Goal: Information Seeking & Learning: Compare options

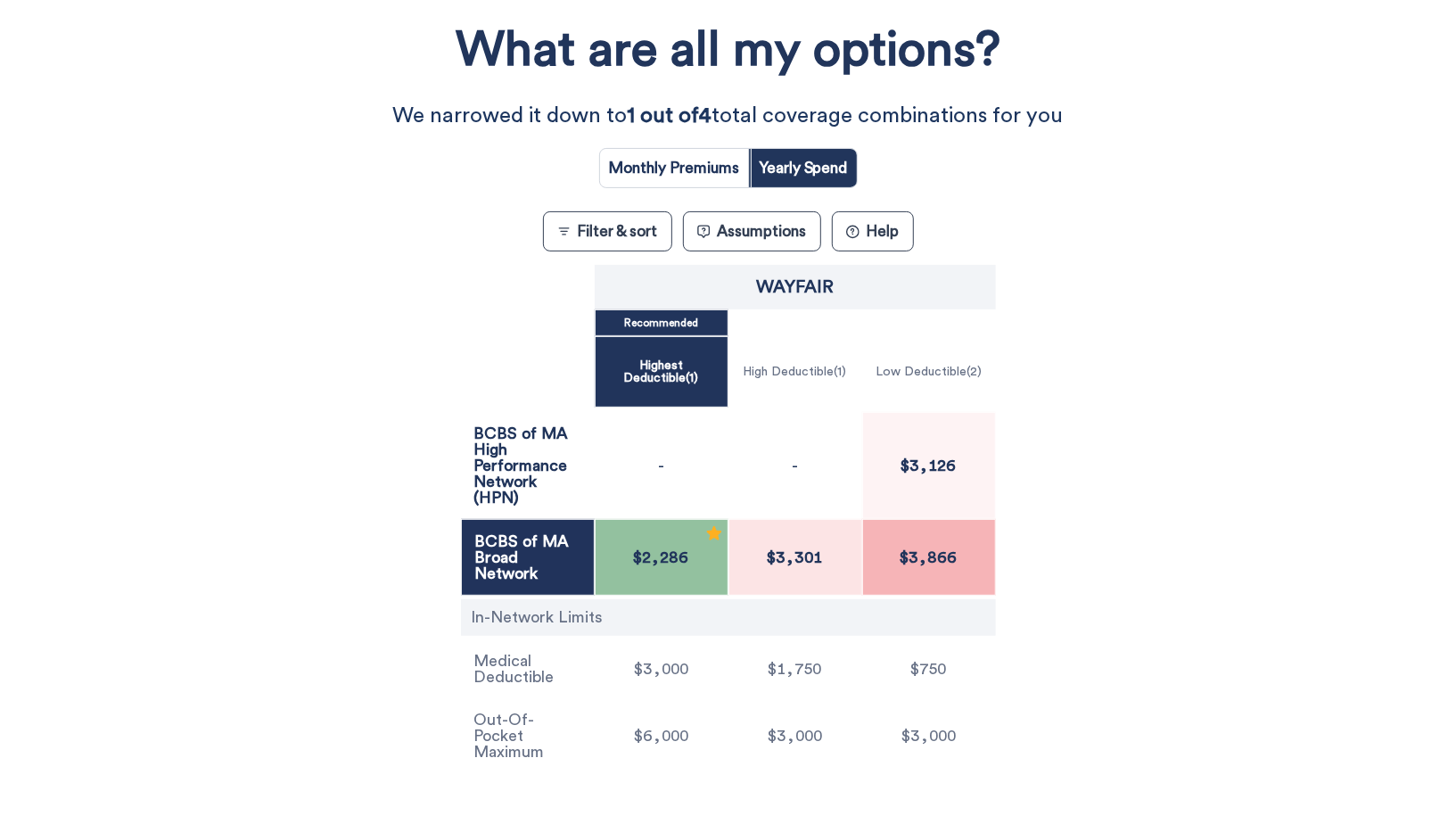
scroll to position [237, 0]
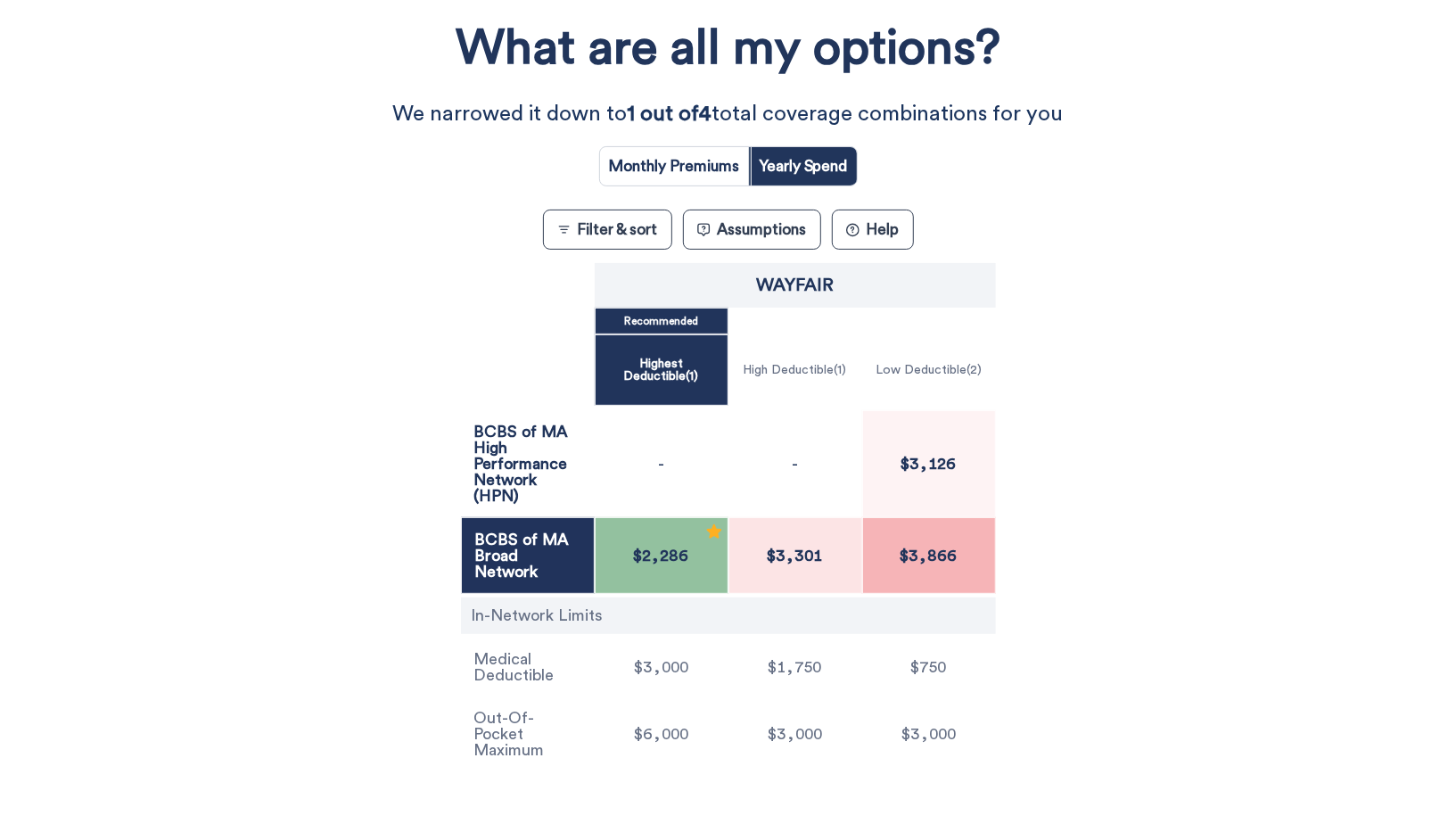
click at [329, 640] on div "What are all my options? We narrowed it down to 1 out of 4 total coverage combi…" at bounding box center [728, 390] width 1310 height 774
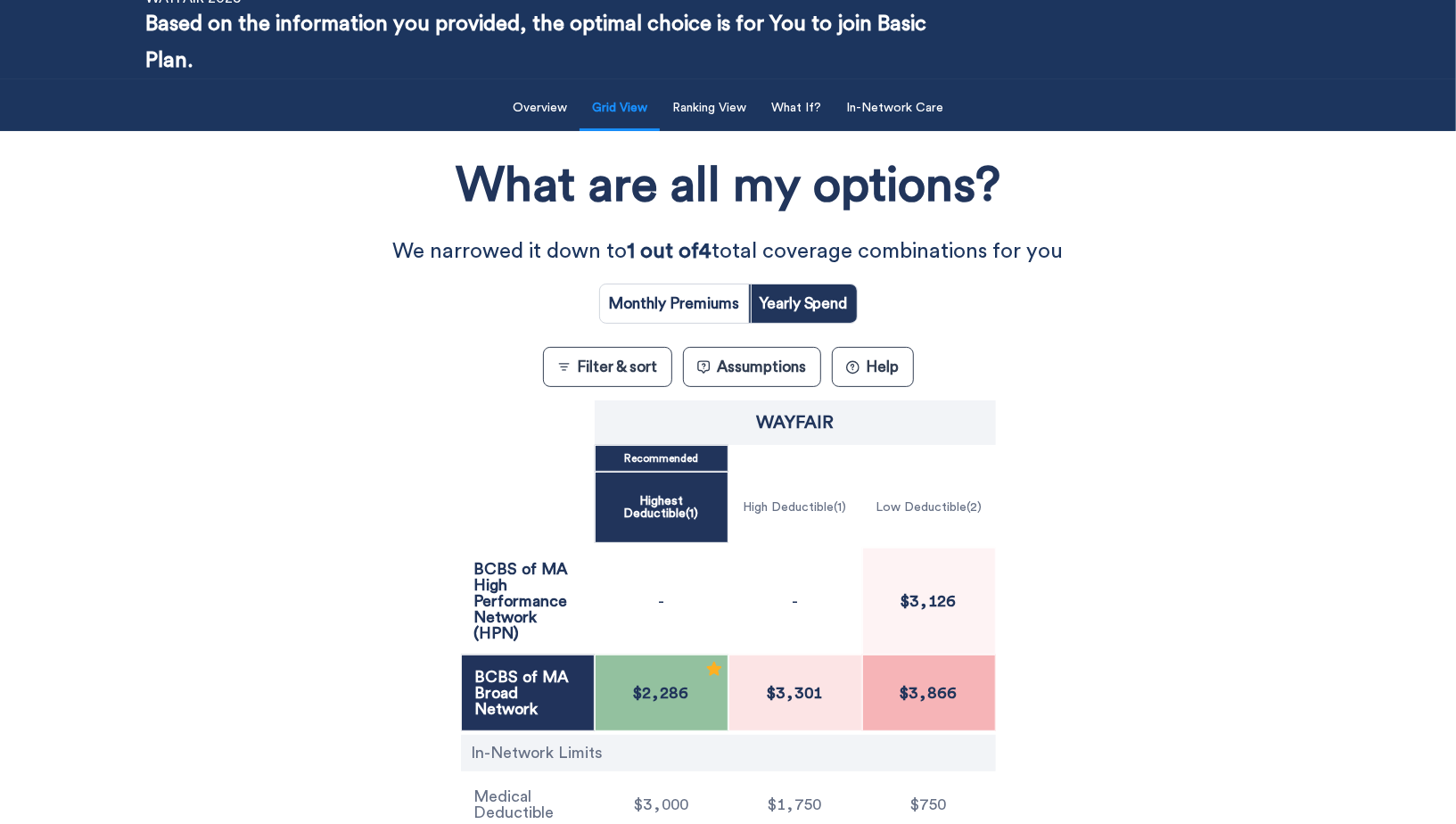
scroll to position [105, 0]
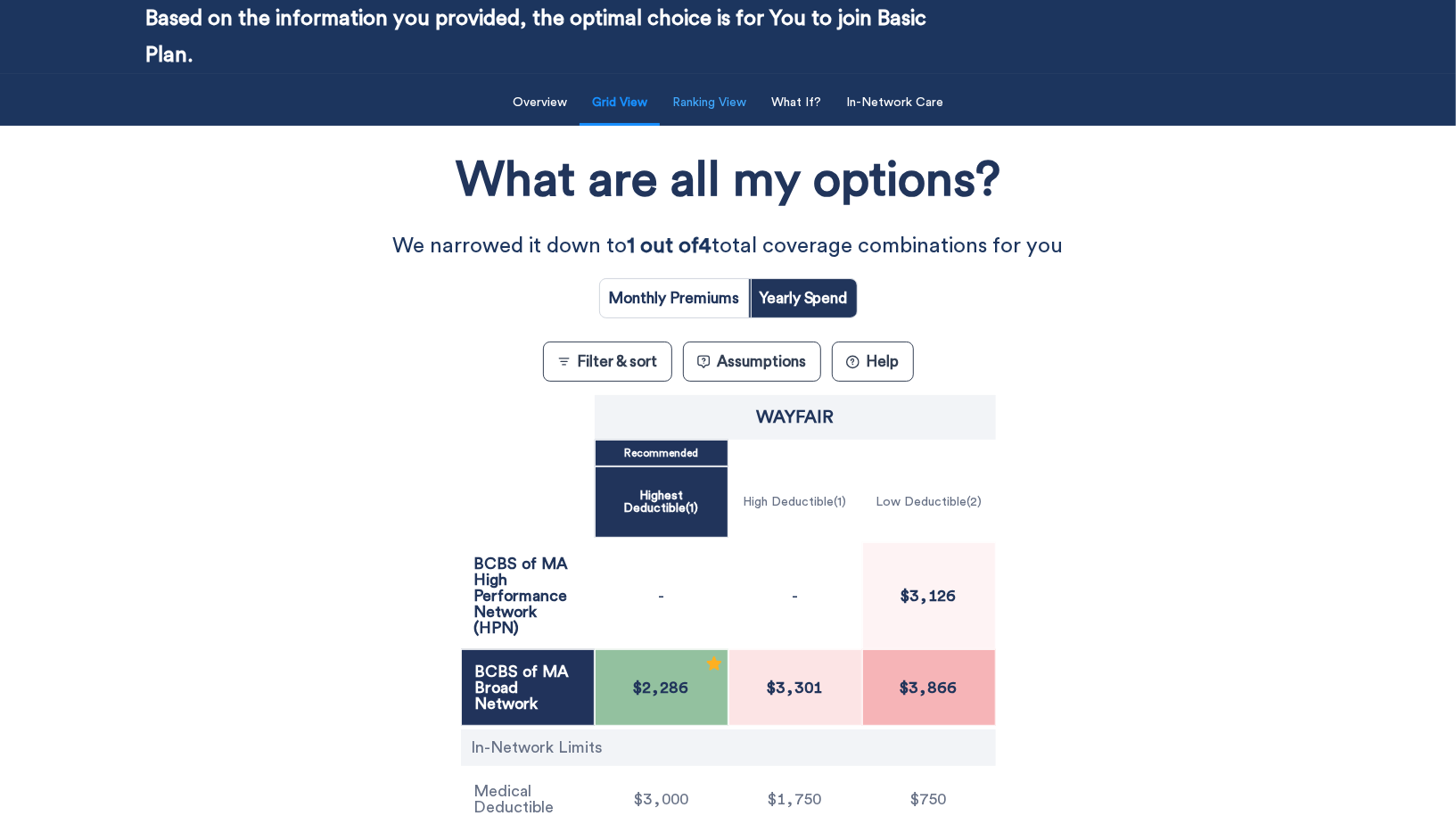
click at [707, 112] on button "Ranking View" at bounding box center [709, 102] width 96 height 37
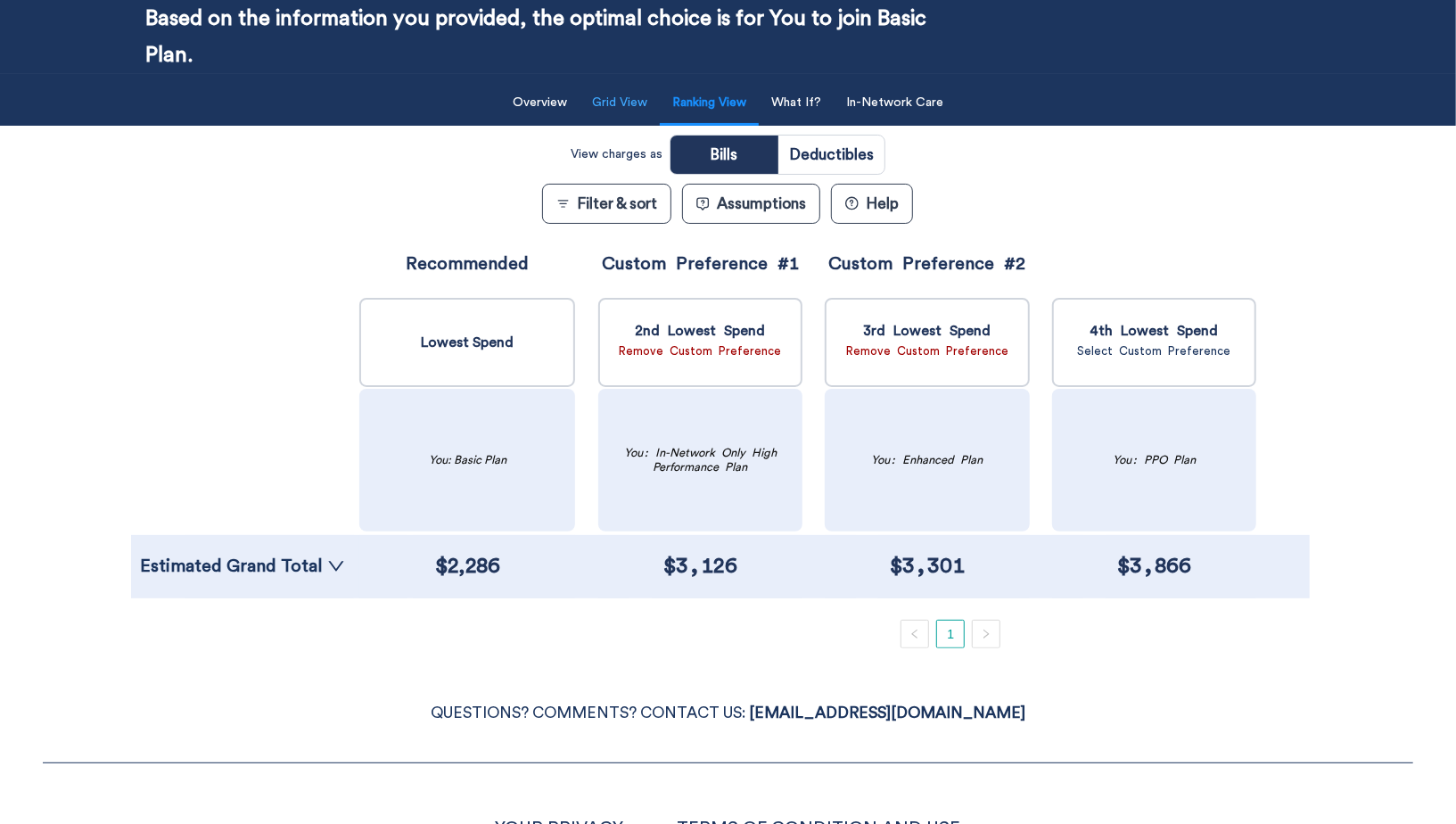
click at [616, 106] on button "Grid View" at bounding box center [620, 102] width 77 height 37
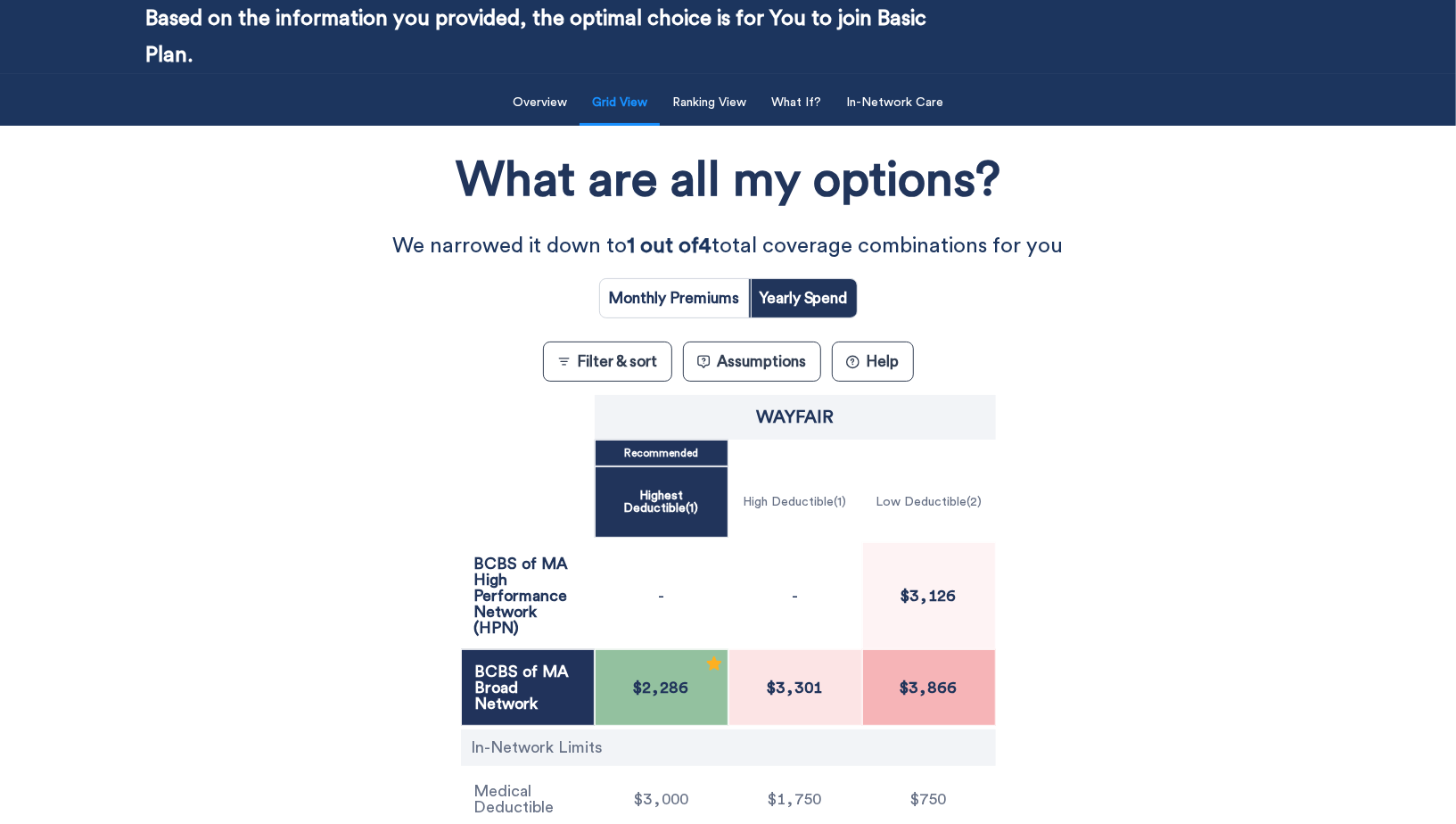
click at [921, 679] on span "$3,866" at bounding box center [929, 687] width 68 height 16
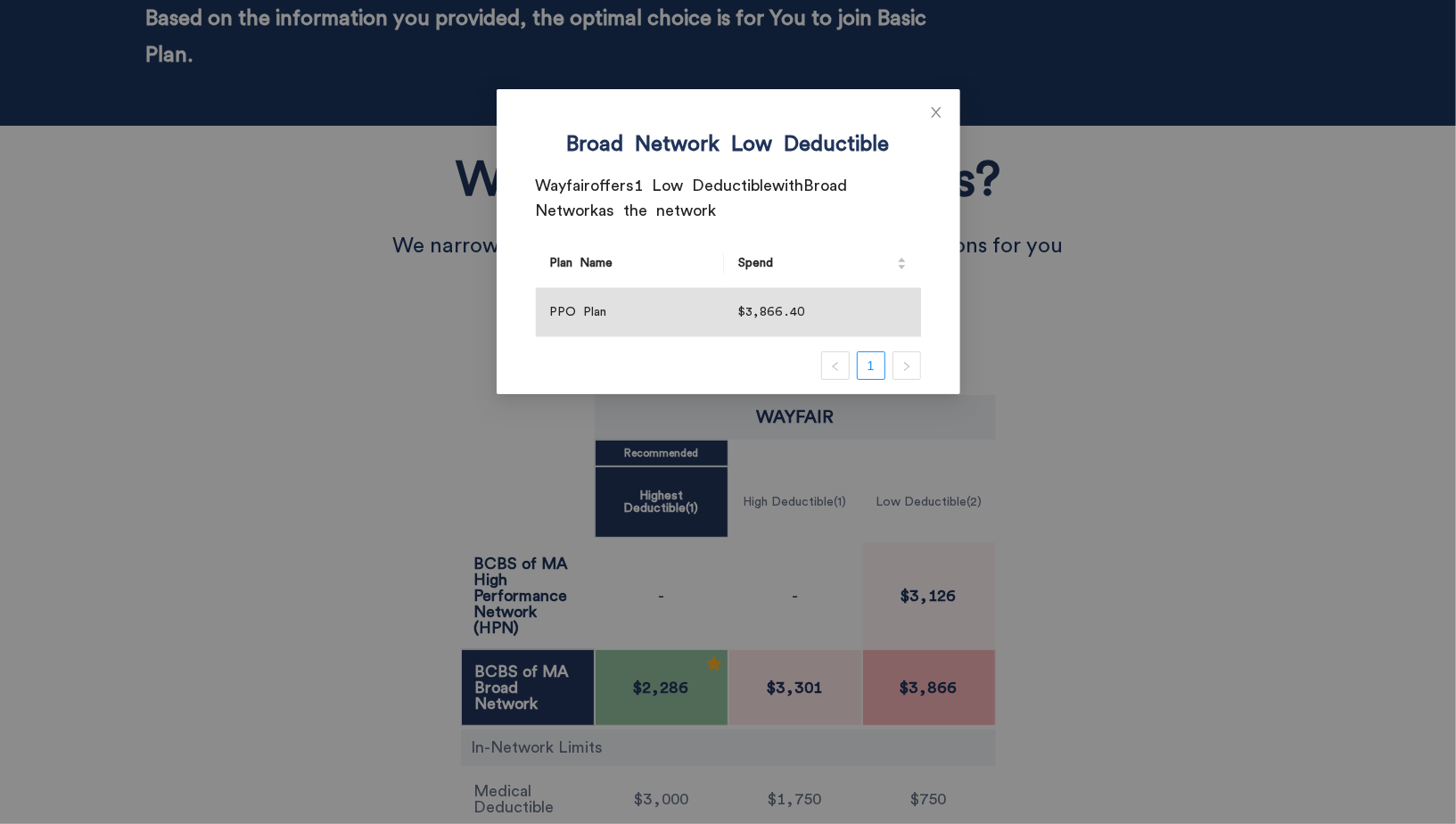
click at [936, 580] on div "Broad Network Low Deductible Wayfair offers 1 Low Deductible with Broad Network…" at bounding box center [728, 412] width 1456 height 824
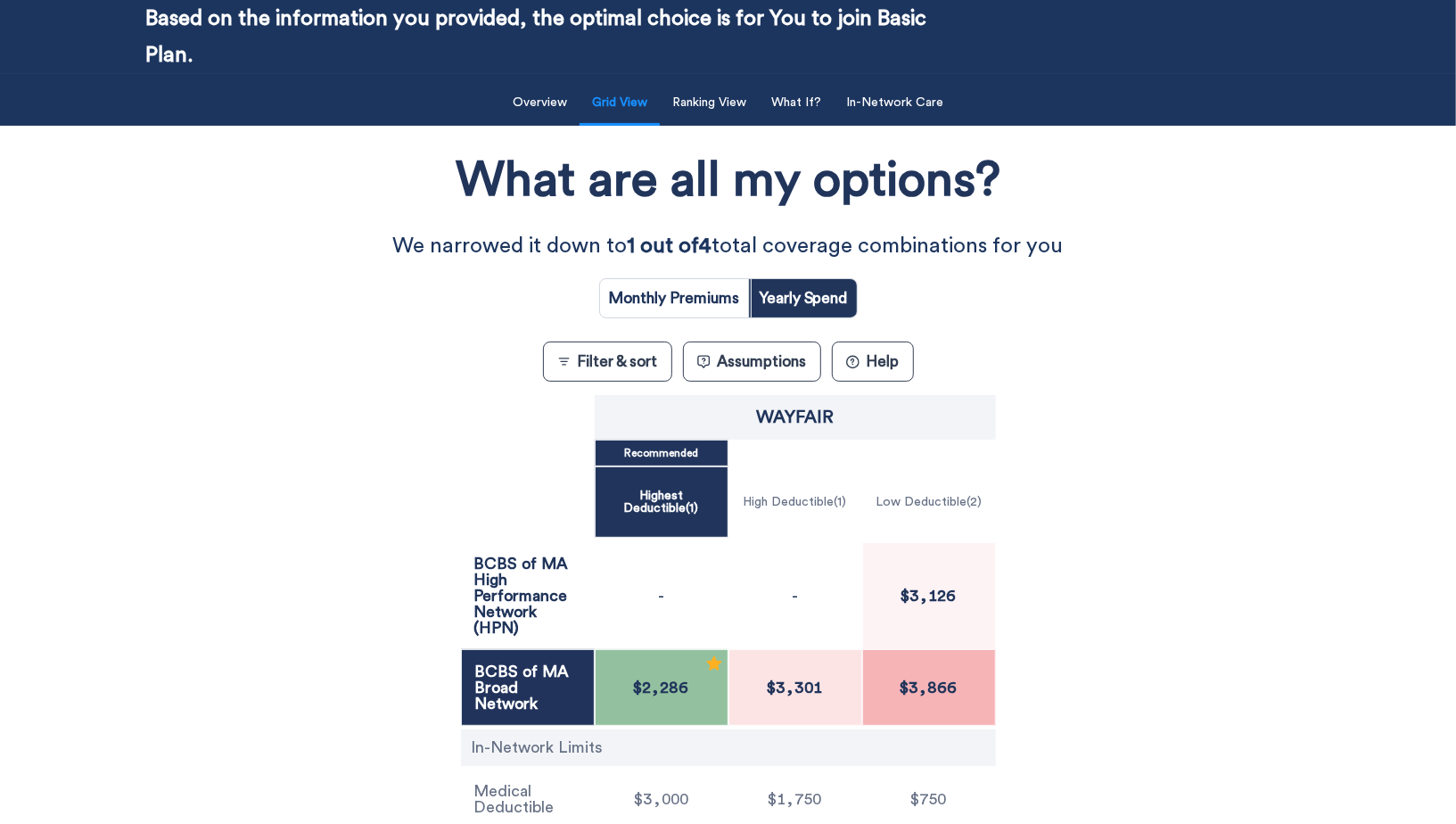
click at [944, 587] on span "$3,126" at bounding box center [929, 595] width 66 height 16
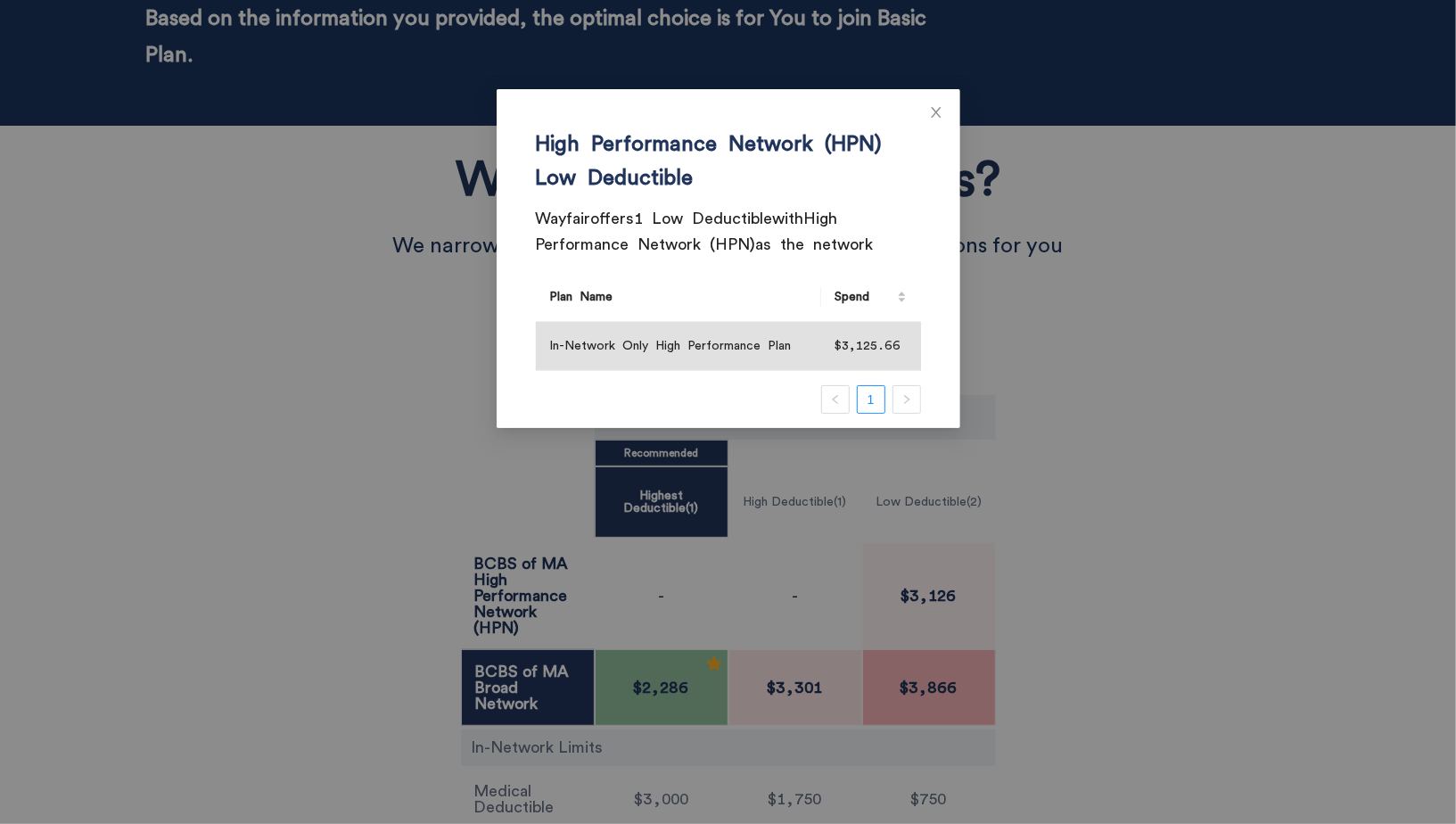
click at [942, 585] on div "High Performance Network (HPN) Low Deductible Wayfair offers 1 Low Deductible w…" at bounding box center [728, 412] width 1456 height 824
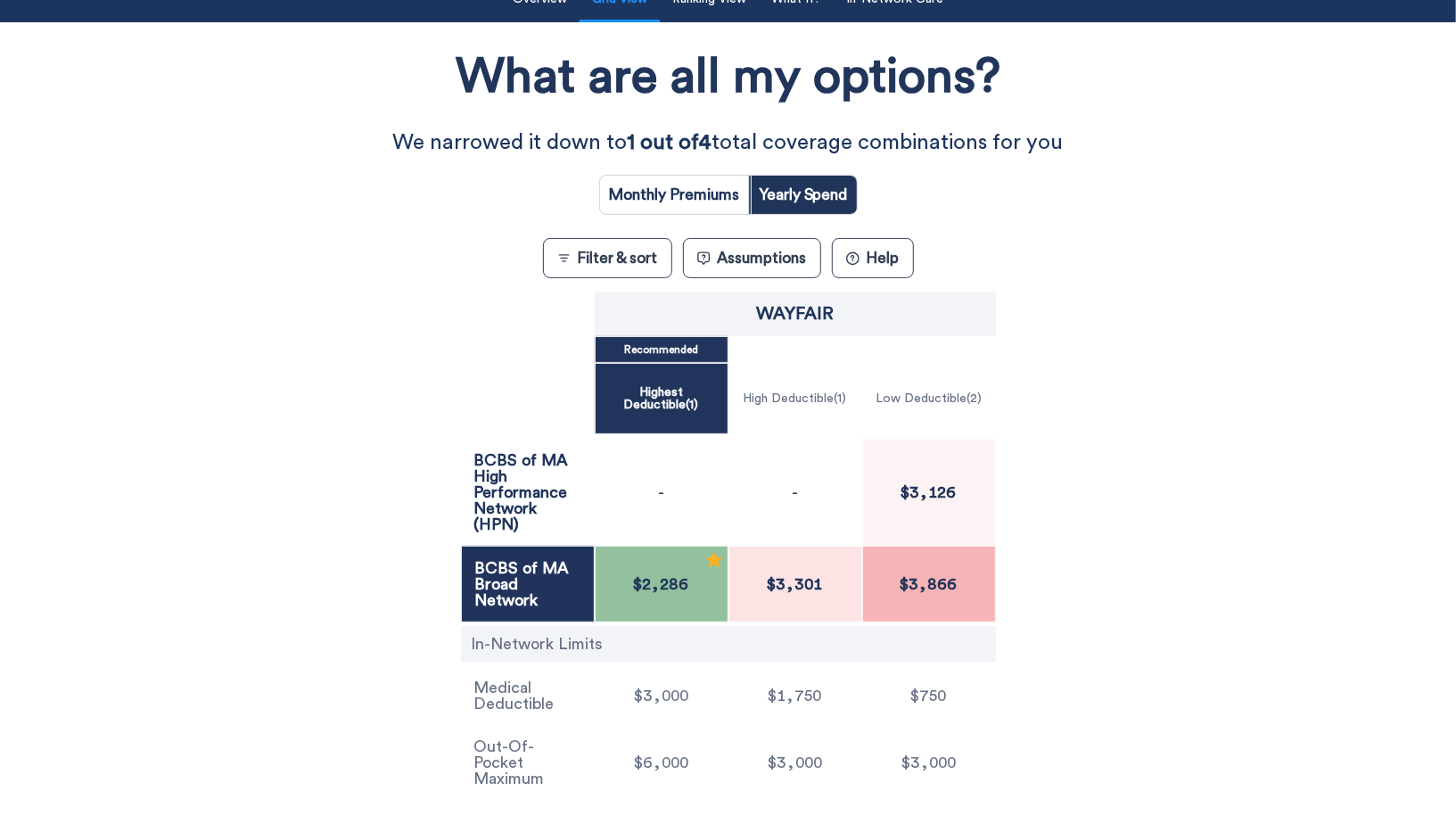
scroll to position [0, 0]
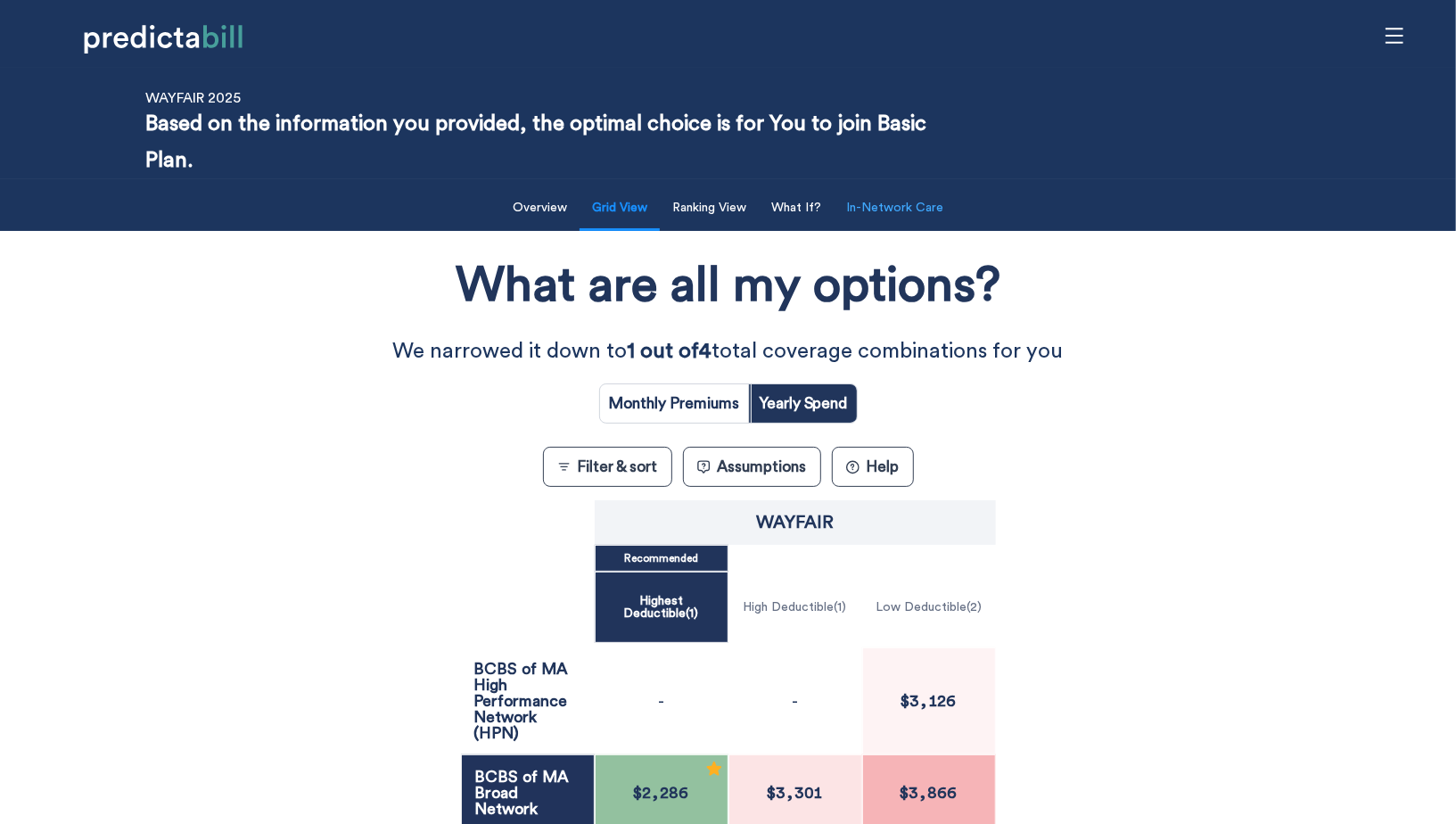
click at [869, 213] on button "In-Network Care" at bounding box center [894, 208] width 118 height 37
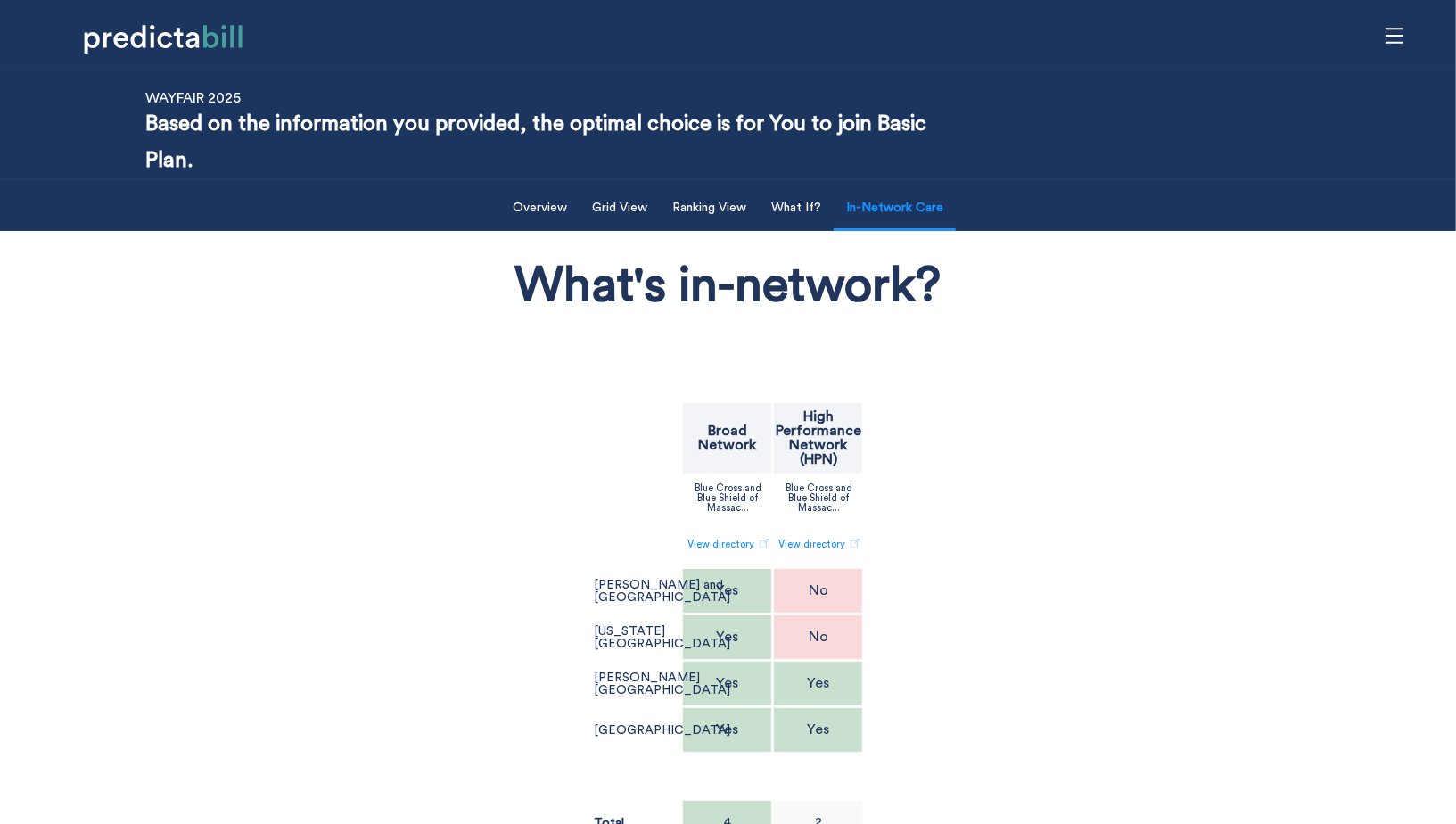
click at [1088, 445] on div "What's in-network? Broad Network High Performance Network (HPN) Blue Cross and …" at bounding box center [727, 562] width 1194 height 645
click at [618, 201] on button "Grid View" at bounding box center [620, 208] width 77 height 37
